Goal: Download file/media

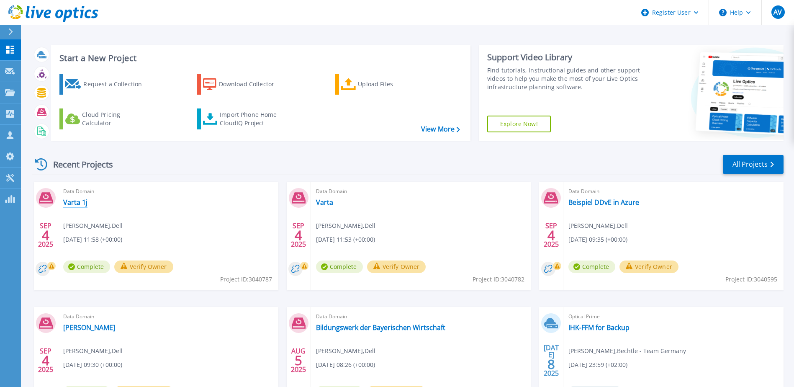
click at [75, 203] on link "Varta 1j" at bounding box center [75, 202] width 24 height 8
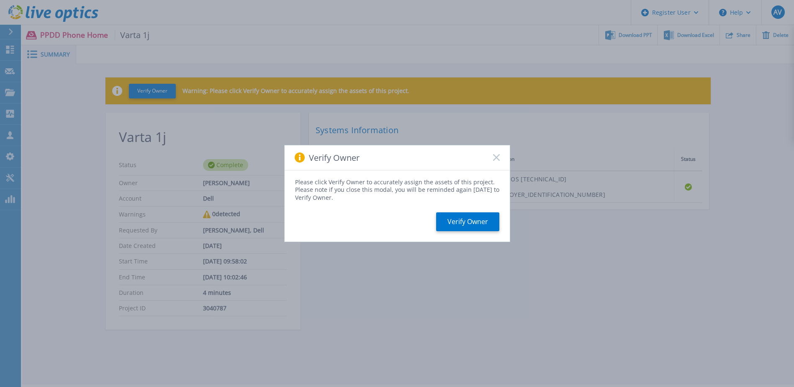
click at [497, 159] on icon at bounding box center [496, 157] width 7 height 7
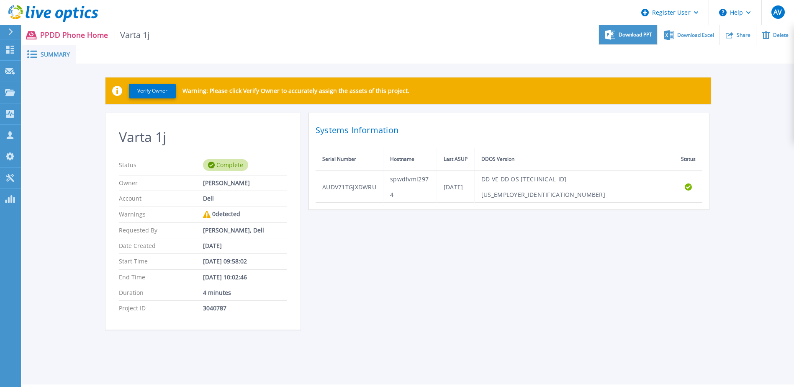
click at [630, 34] on span "Download PPT" at bounding box center [634, 34] width 33 height 5
